Goal: Task Accomplishment & Management: Manage account settings

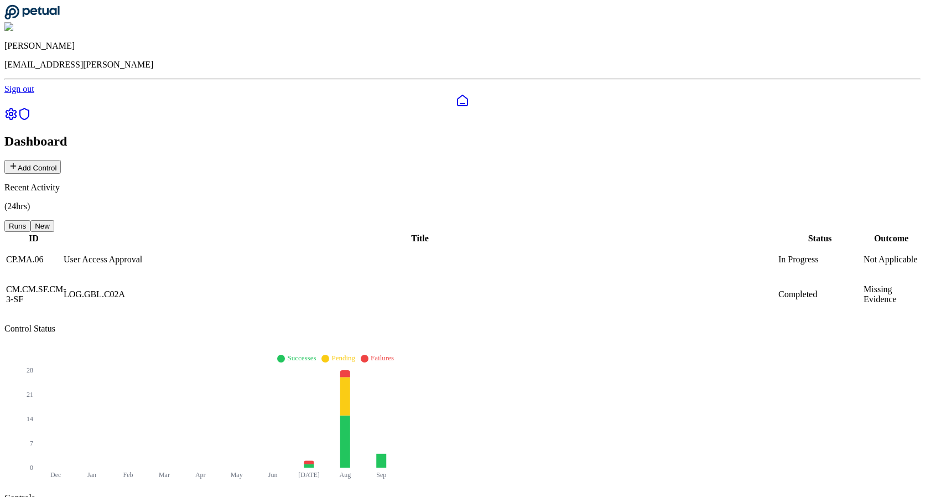
click at [14, 108] on icon at bounding box center [11, 113] width 10 height 11
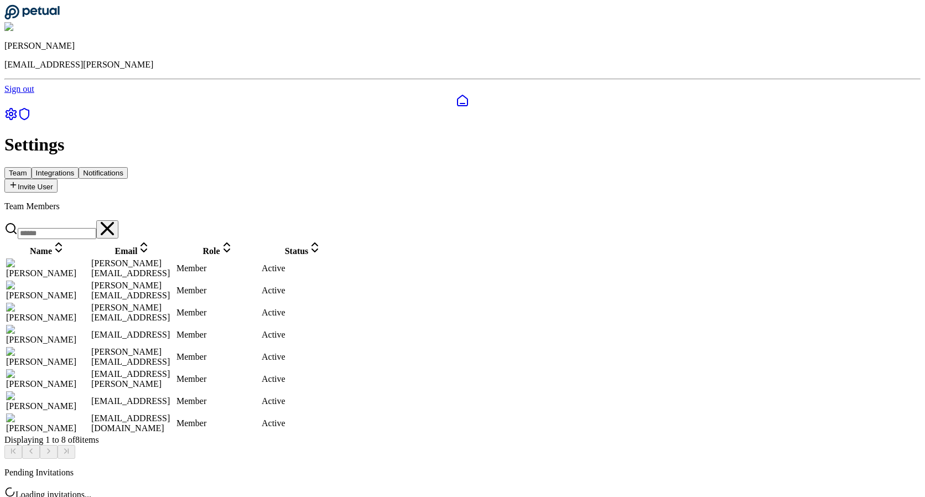
click at [79, 167] on button "Integrations" at bounding box center [56, 173] width 48 height 12
